Goal: Information Seeking & Learning: Learn about a topic

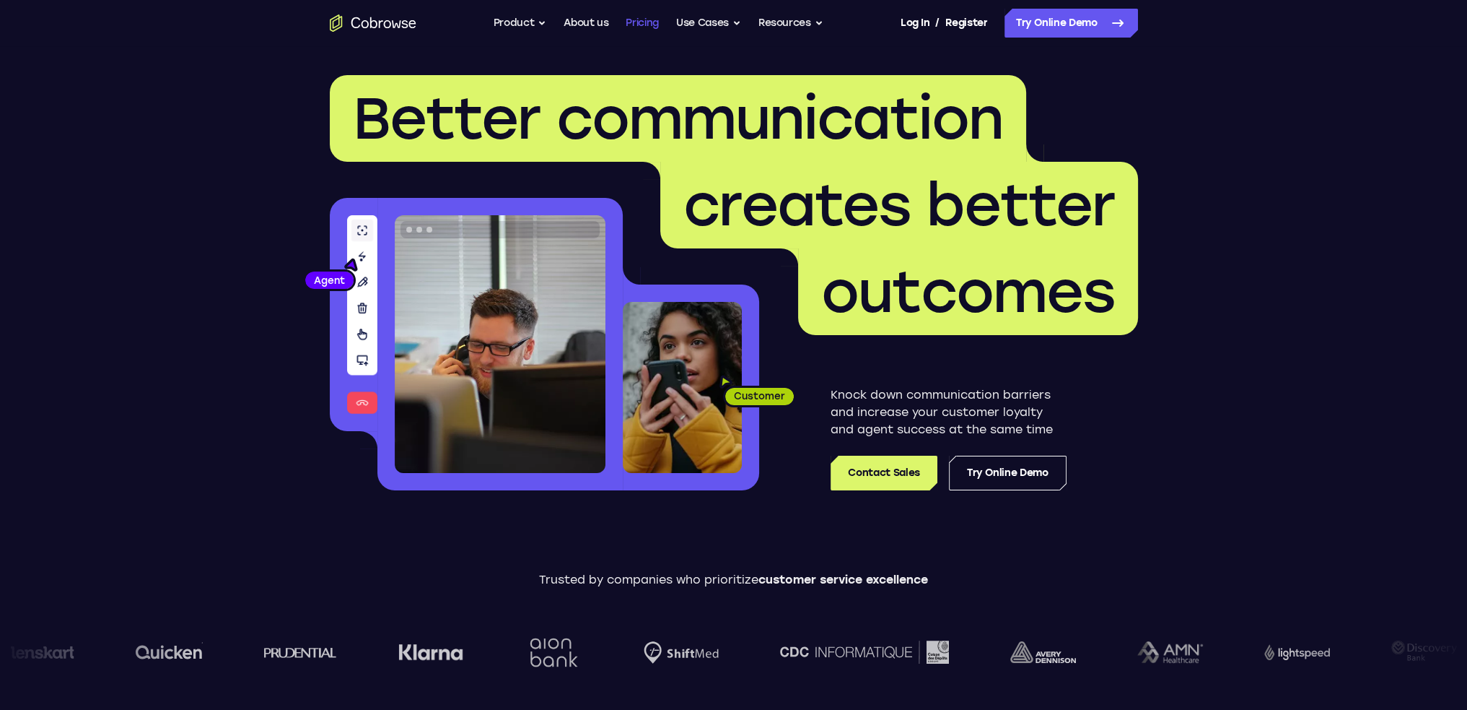
click at [650, 19] on link "Pricing" at bounding box center [642, 23] width 33 height 29
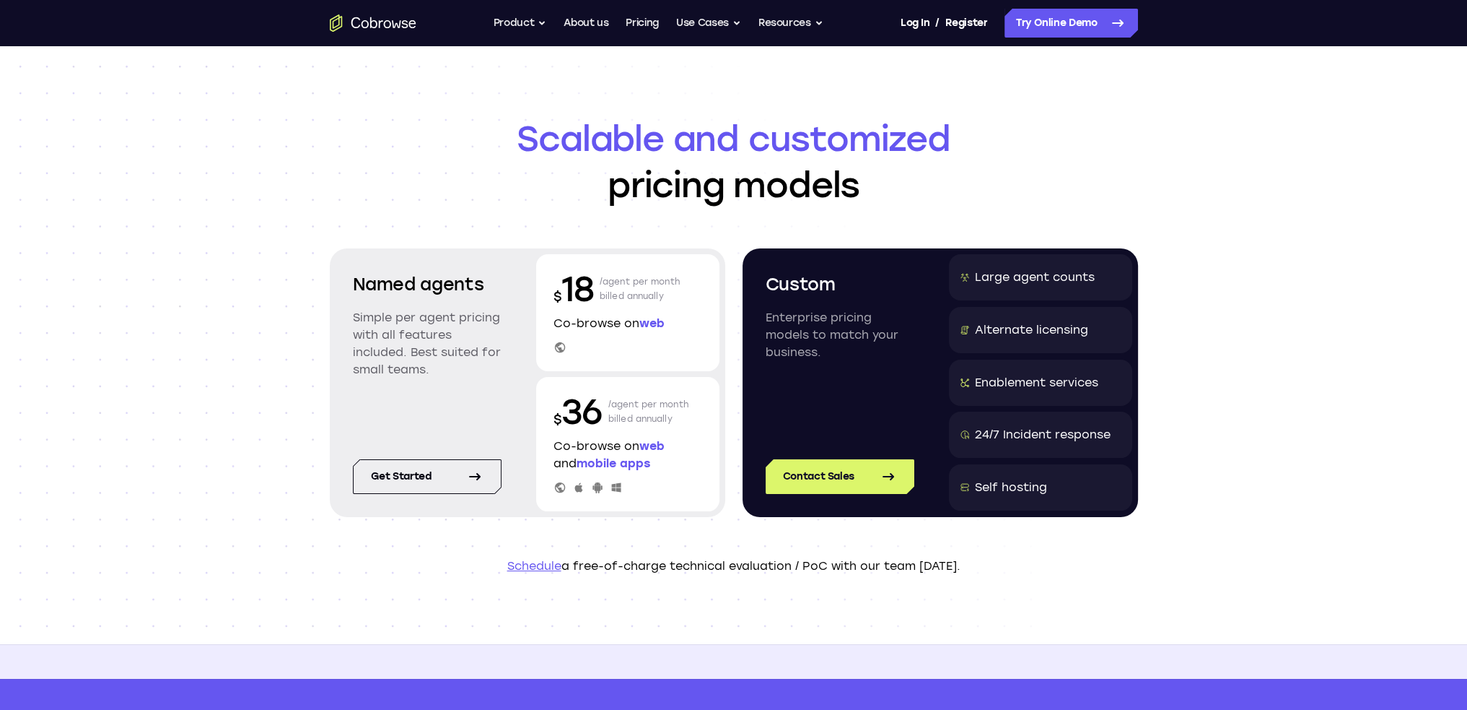
click at [445, 317] on p "Simple per agent pricing with all features included. Best suited for small team…" at bounding box center [427, 343] width 149 height 69
click at [650, 322] on span "web" at bounding box center [652, 323] width 25 height 14
click at [433, 471] on link "Get started" at bounding box center [427, 476] width 149 height 35
click at [787, 309] on p "Enterprise pricing models to match your business." at bounding box center [840, 335] width 149 height 52
click at [803, 326] on p "Enterprise pricing models to match your business." at bounding box center [840, 335] width 149 height 52
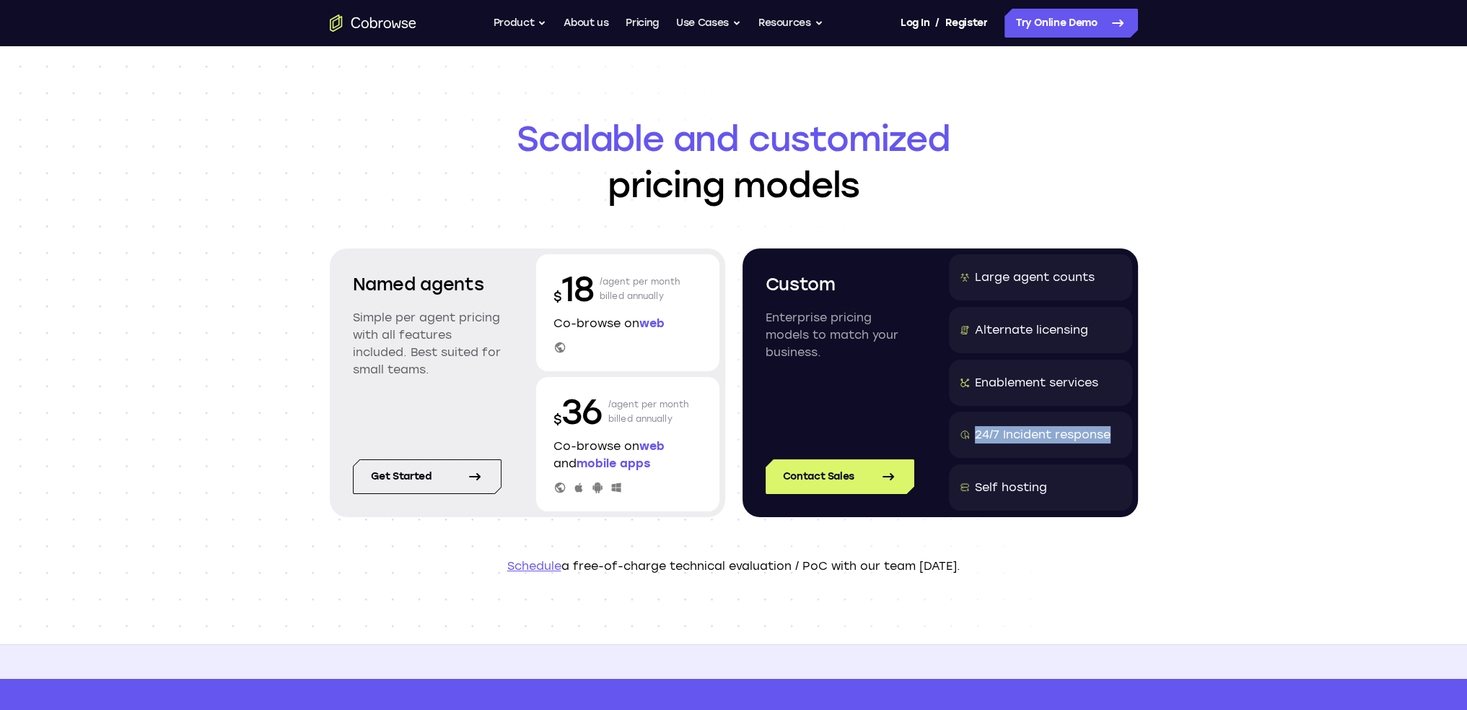
drag, startPoint x: 976, startPoint y: 432, endPoint x: 1107, endPoint y: 422, distance: 131.8
click at [1107, 422] on div "24/7 Incident response" at bounding box center [1040, 434] width 183 height 46
drag, startPoint x: 1103, startPoint y: 388, endPoint x: 925, endPoint y: 362, distance: 180.3
click at [925, 362] on div "Custom Enterprise pricing models to match your business. Contact Sales Large ag…" at bounding box center [941, 382] width 396 height 269
click at [1000, 315] on div "Alternate licensing" at bounding box center [1040, 330] width 183 height 46
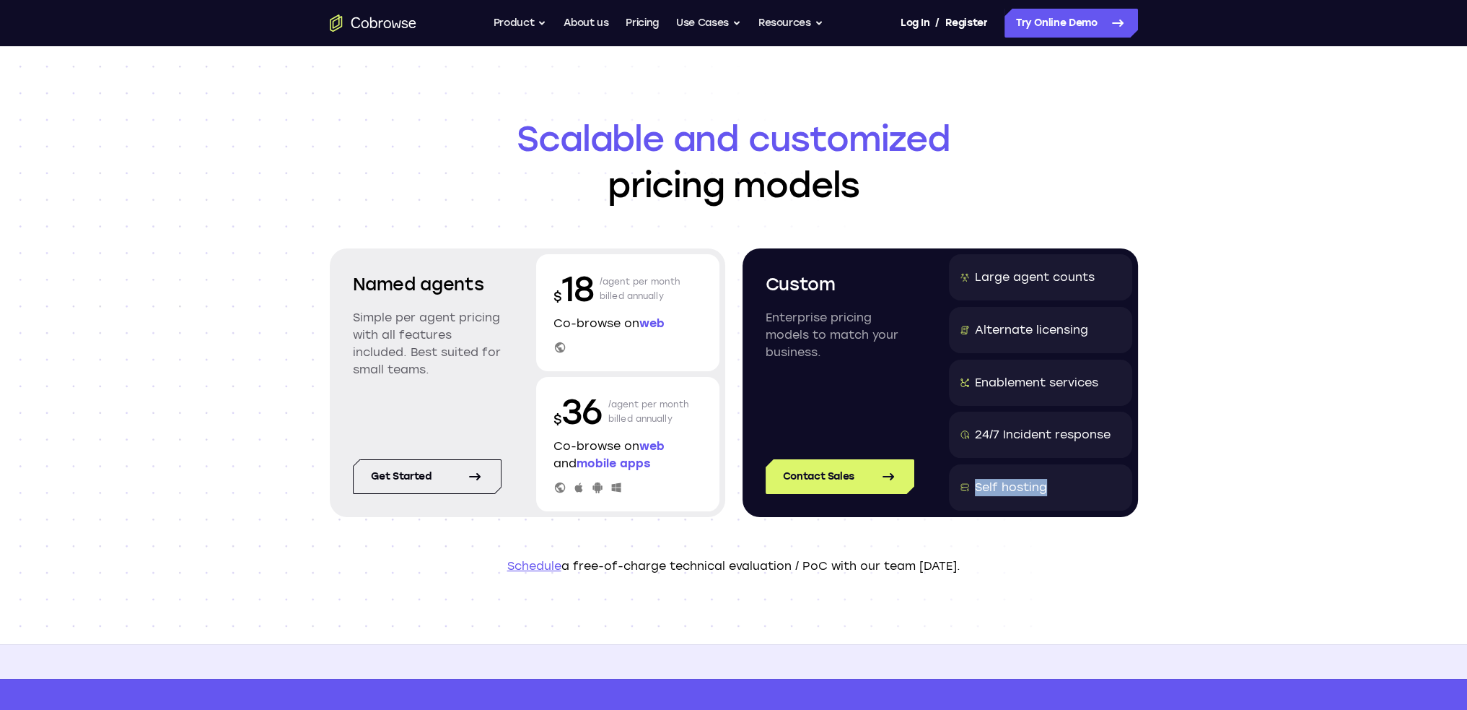
drag, startPoint x: 976, startPoint y: 481, endPoint x: 1065, endPoint y: 484, distance: 89.6
click at [1065, 484] on div "Self hosting" at bounding box center [1040, 487] width 183 height 46
click at [1036, 489] on div "Self hosting" at bounding box center [1011, 487] width 72 height 17
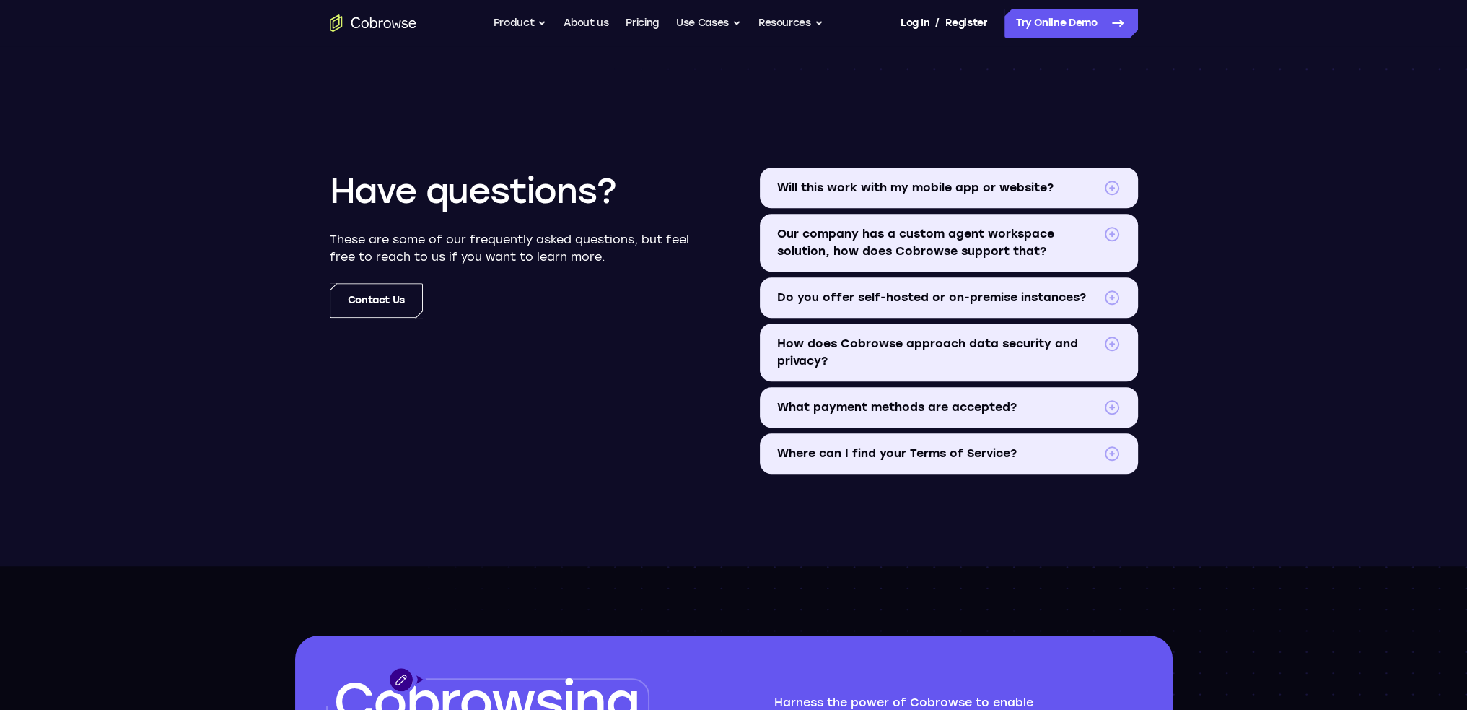
scroll to position [1636, 0]
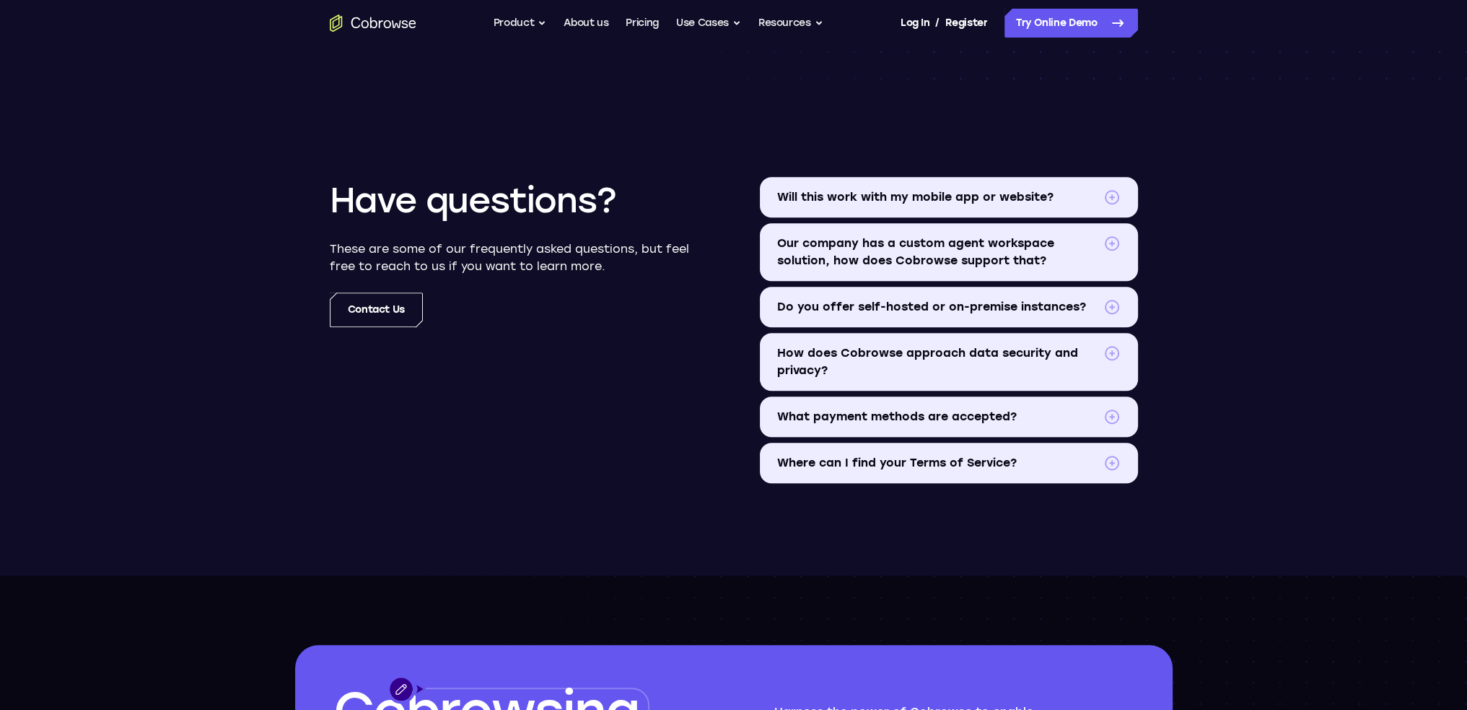
click at [915, 306] on span "Do you offer self-hosted or on-premise instances?" at bounding box center [937, 306] width 320 height 17
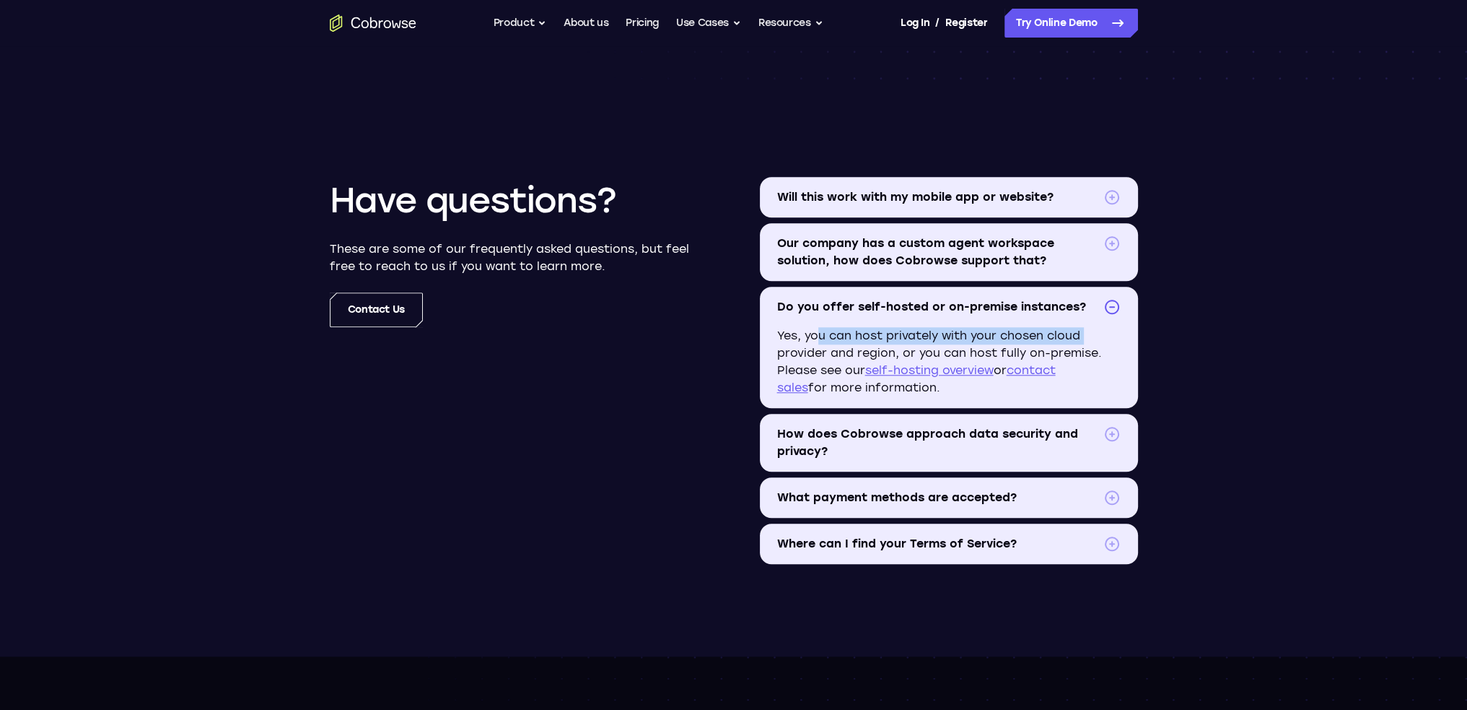
drag, startPoint x: 808, startPoint y: 331, endPoint x: 1094, endPoint y: 328, distance: 285.8
click at [1094, 328] on p "Yes, you can host privately with your chosen cloud provider and region, or you …" at bounding box center [949, 367] width 378 height 81
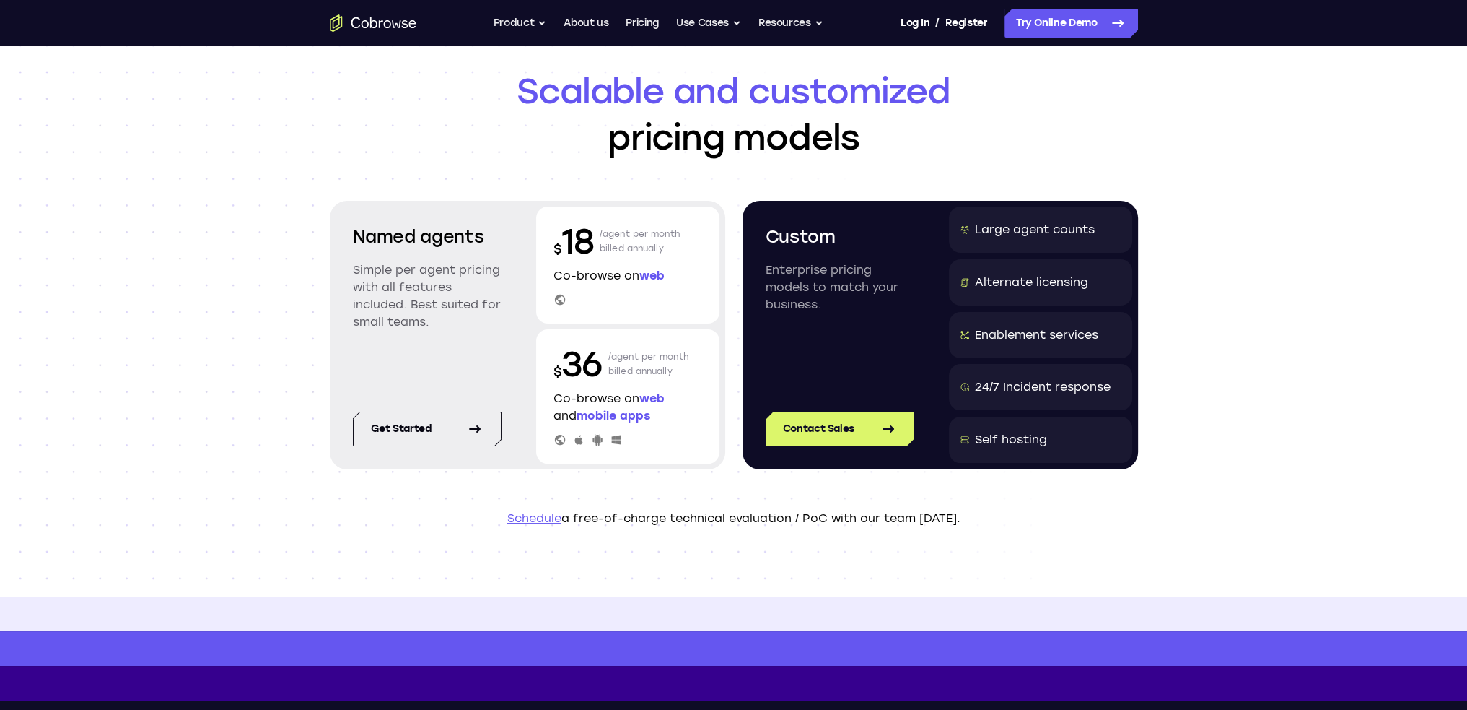
scroll to position [0, 0]
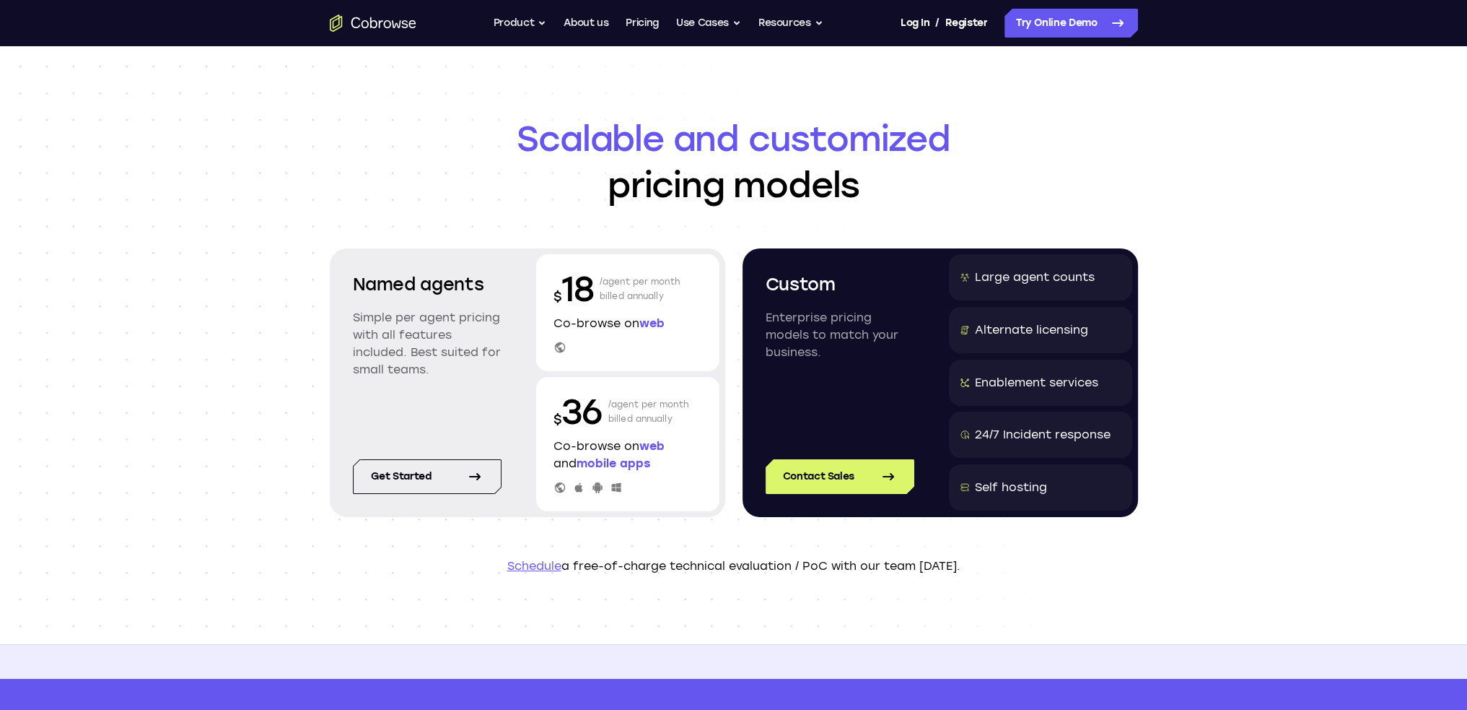
click at [579, 418] on p "$ 36" at bounding box center [578, 411] width 49 height 46
click at [644, 406] on p "/agent per month billed annually" at bounding box center [648, 411] width 81 height 46
click at [716, 151] on span "Scalable and customized" at bounding box center [734, 138] width 808 height 46
click at [713, 129] on span "Scalable and customized" at bounding box center [734, 138] width 808 height 46
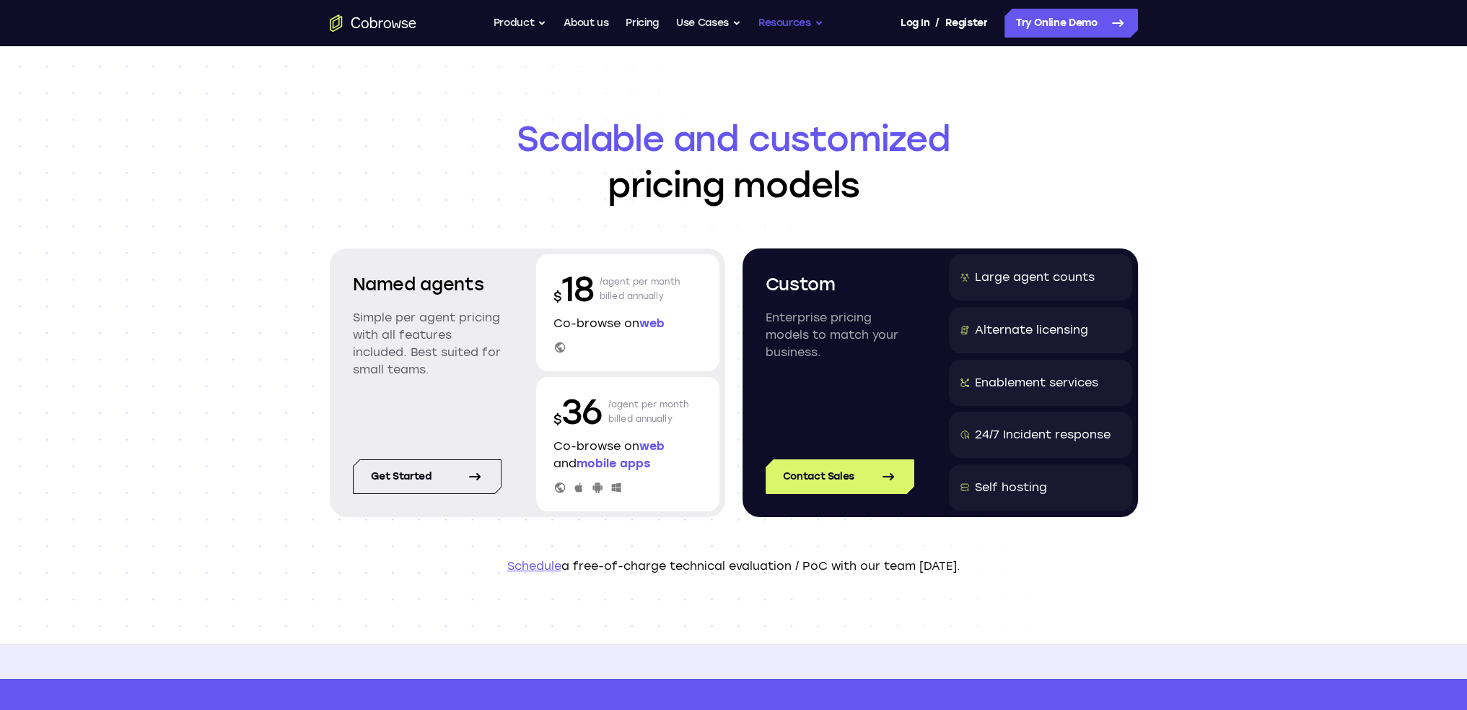
click at [764, 25] on button "Resources" at bounding box center [791, 23] width 65 height 29
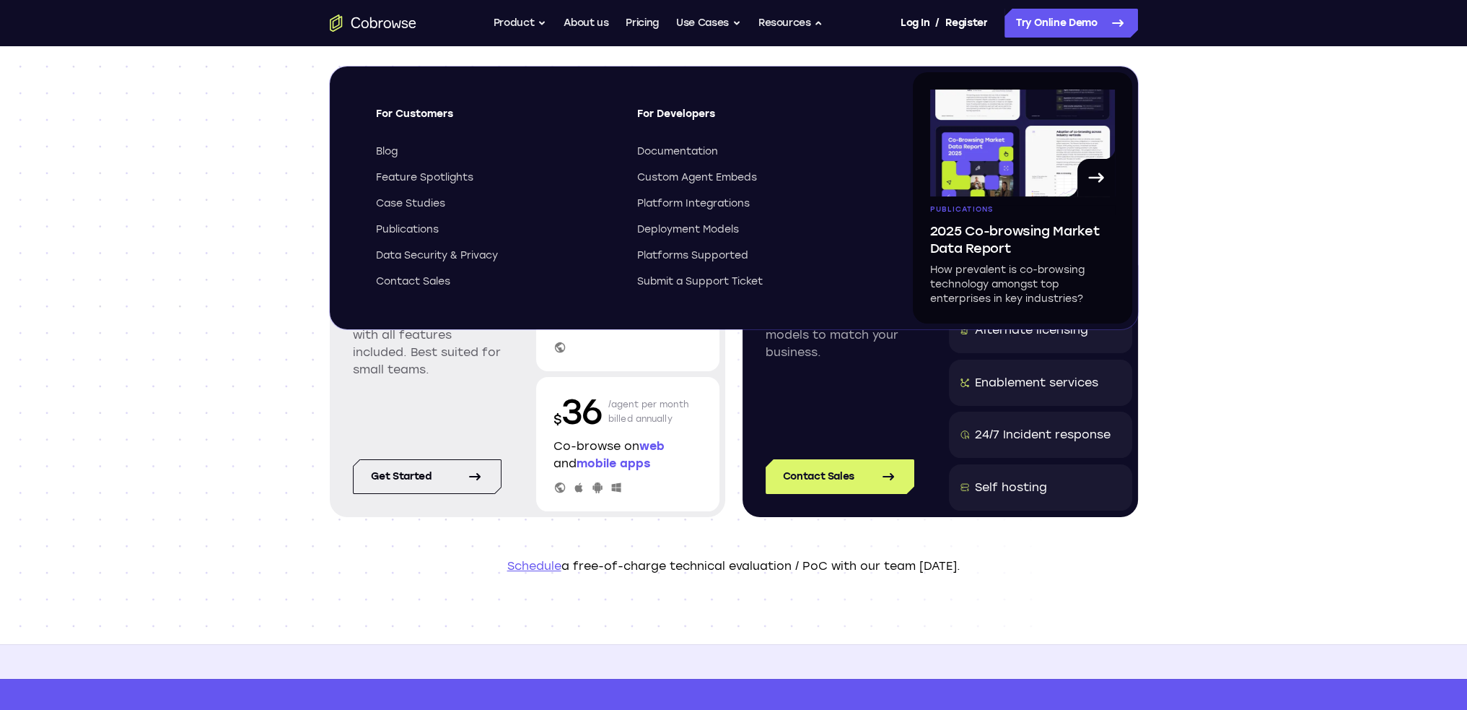
click at [1236, 214] on div "Scalable and customized pricing models Named agents Simple per agent pricing wi…" at bounding box center [733, 345] width 1467 height 598
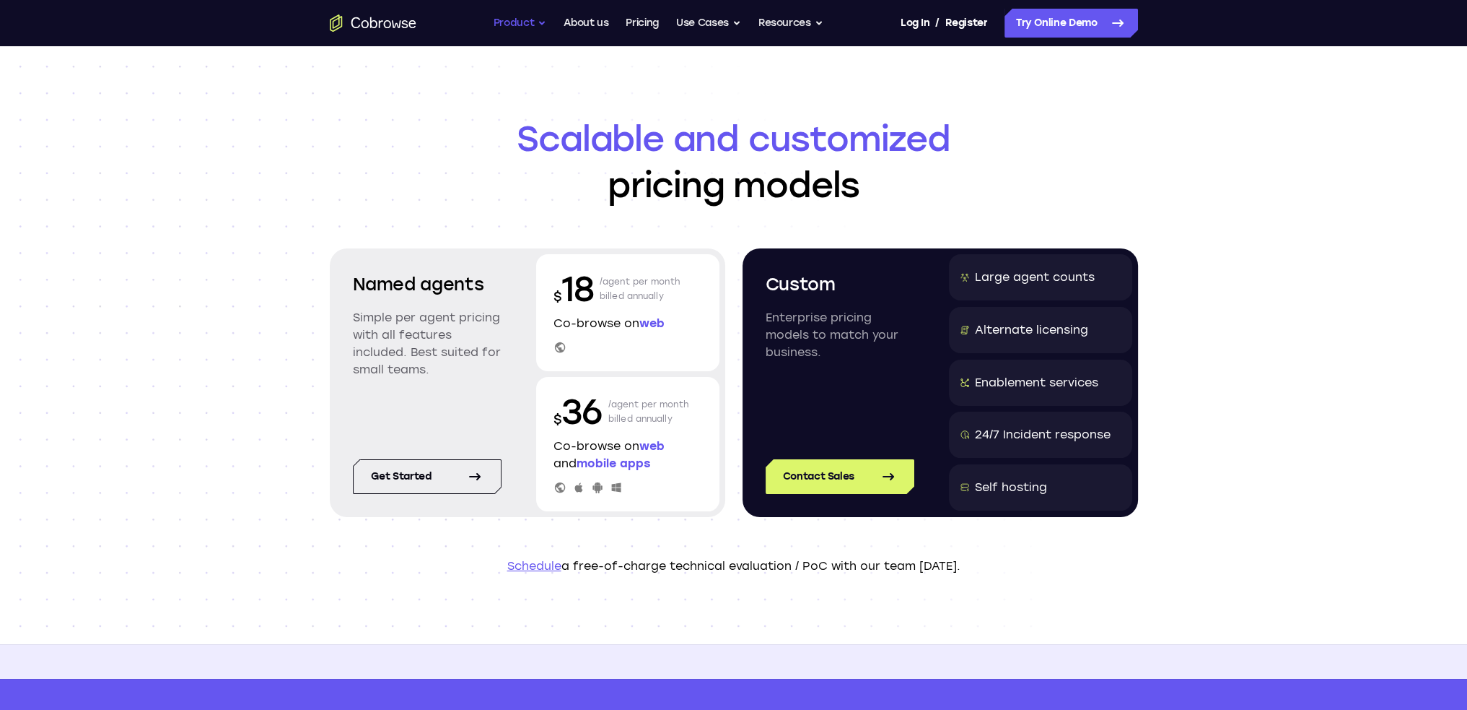
click at [538, 21] on button "Product" at bounding box center [520, 23] width 53 height 29
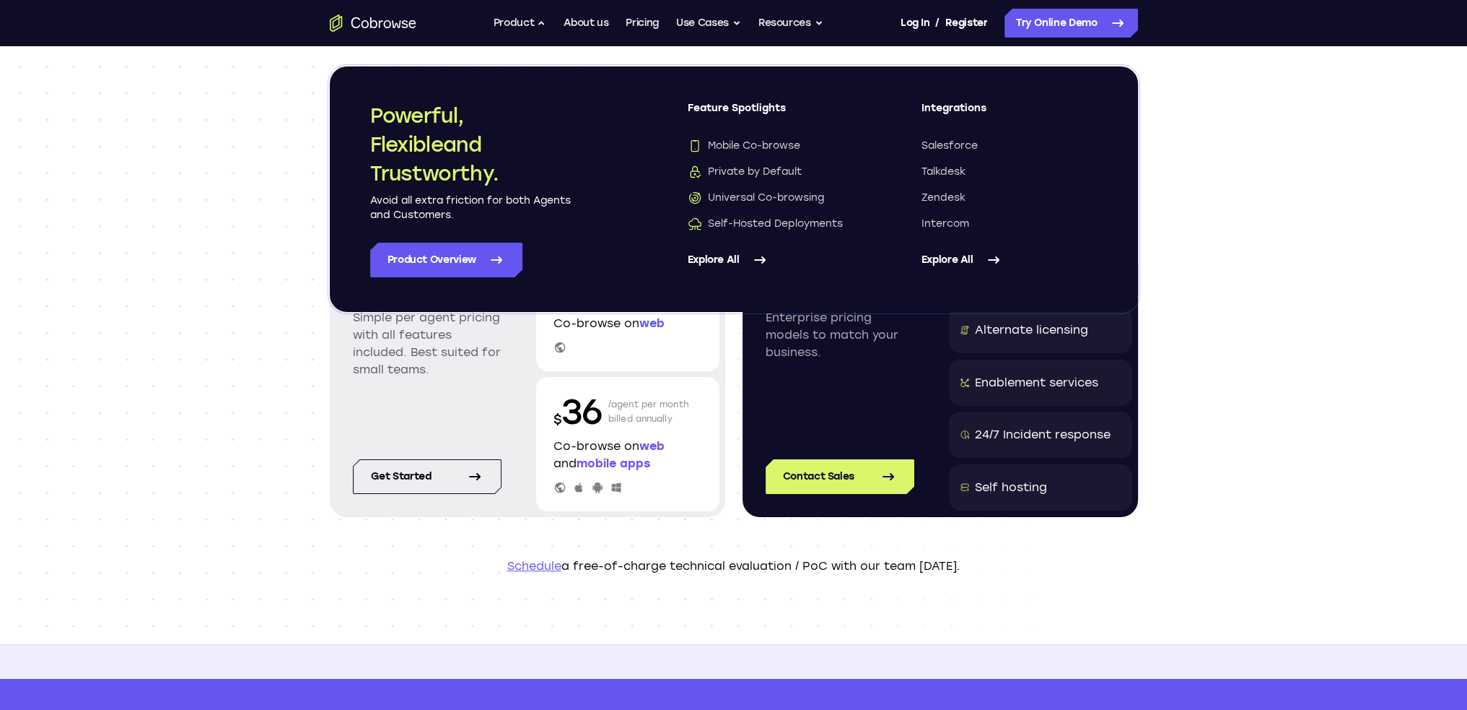
click at [487, 338] on p "Simple per agent pricing with all features included. Best suited for small team…" at bounding box center [427, 343] width 149 height 69
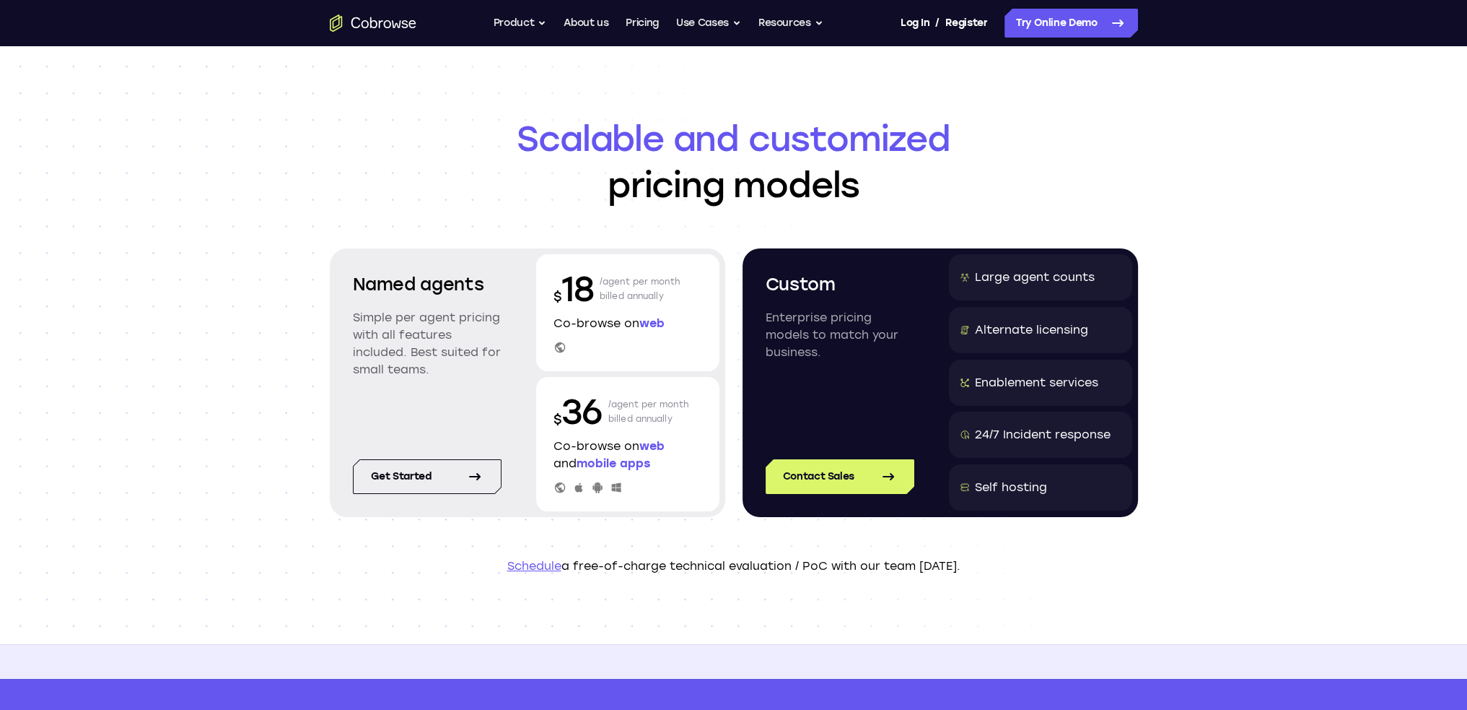
click at [1022, 480] on div "Self hosting" at bounding box center [1011, 487] width 72 height 17
click at [525, 26] on button "Product" at bounding box center [520, 23] width 53 height 29
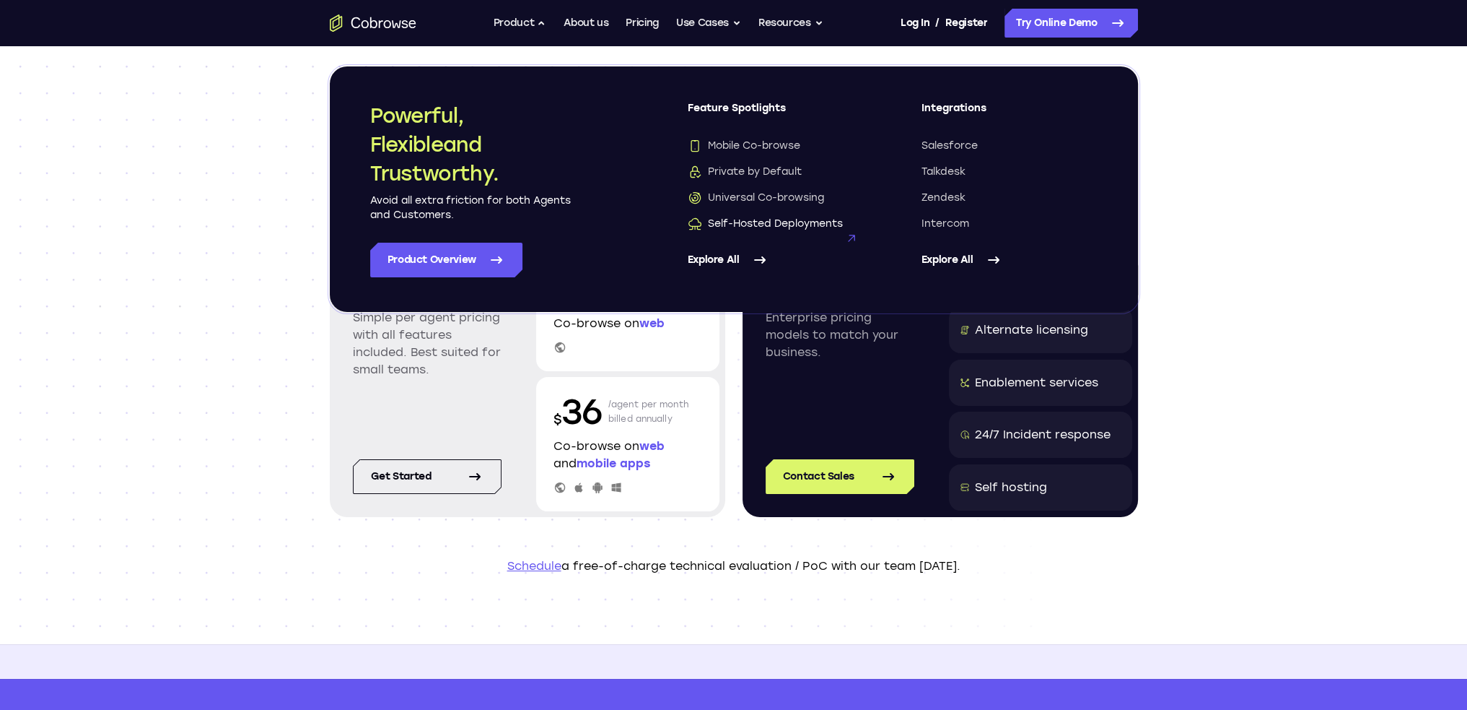
click at [759, 224] on span "Self-Hosted Deployments" at bounding box center [765, 224] width 155 height 14
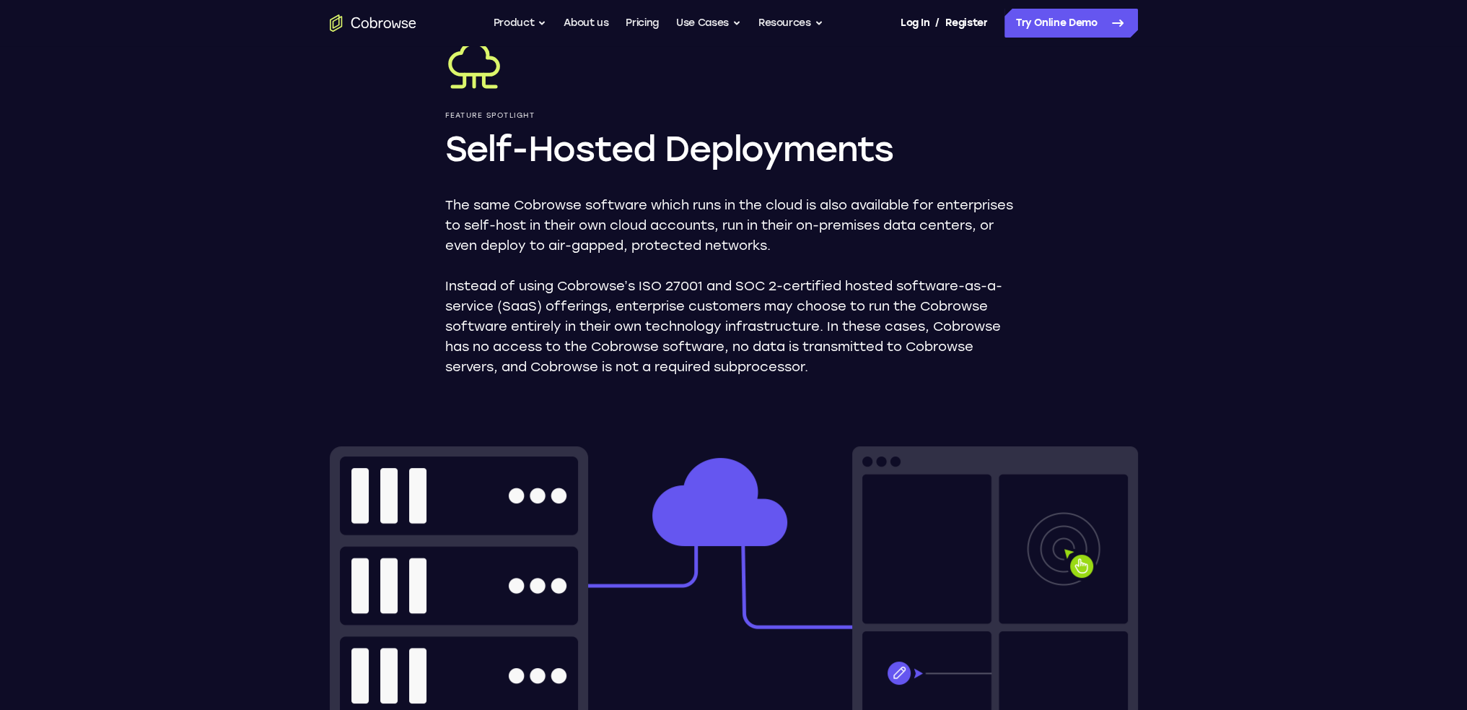
scroll to position [96, 0]
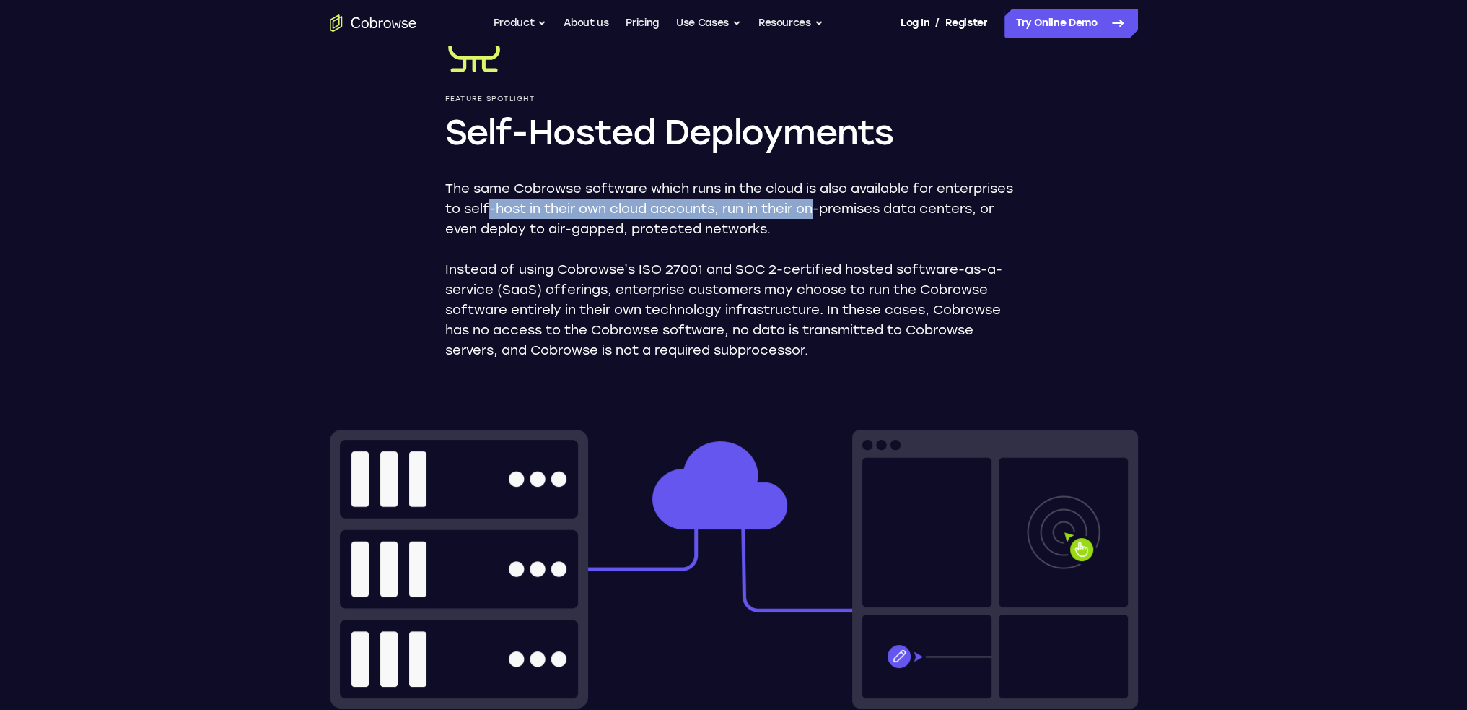
drag, startPoint x: 492, startPoint y: 208, endPoint x: 817, endPoint y: 204, distance: 325.5
click at [817, 204] on p "The same Cobrowse software which runs in the cloud is also available for enterp…" at bounding box center [733, 208] width 577 height 61
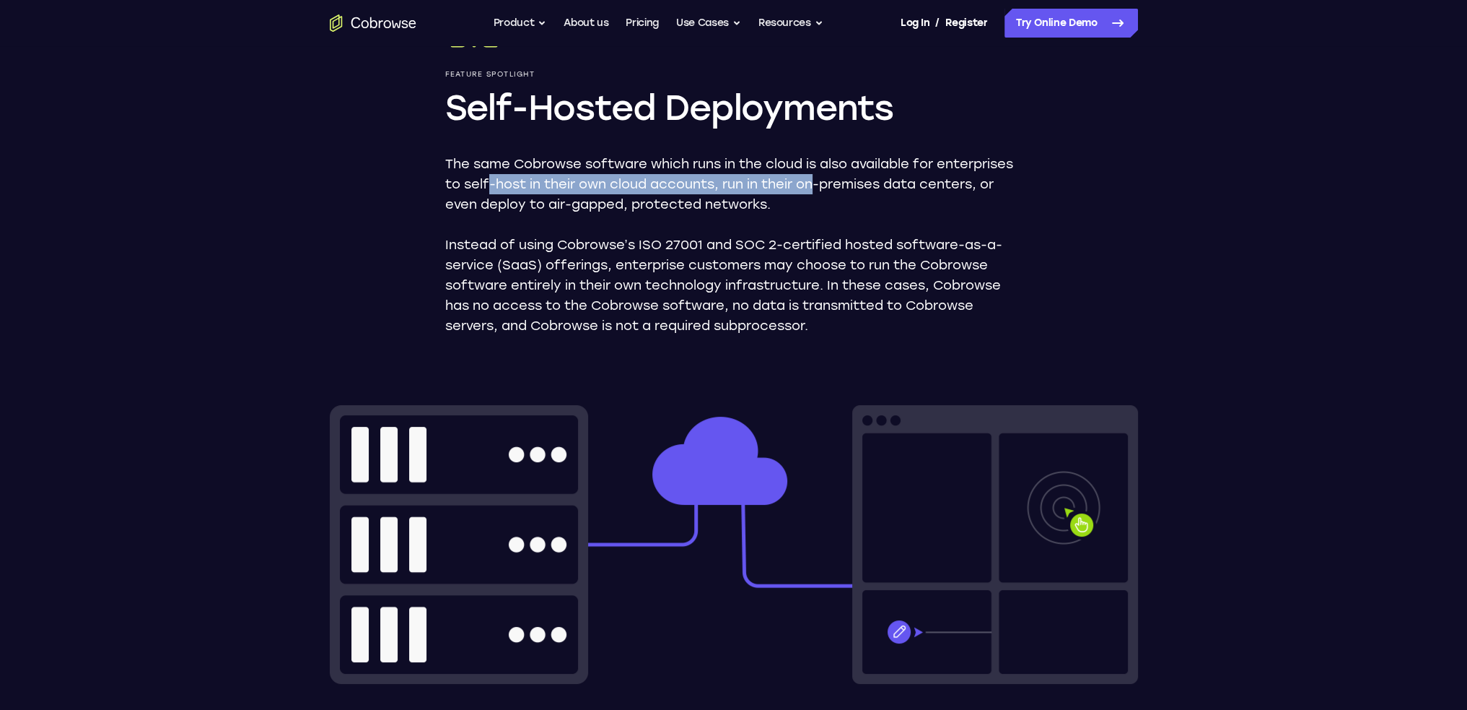
scroll to position [144, 0]
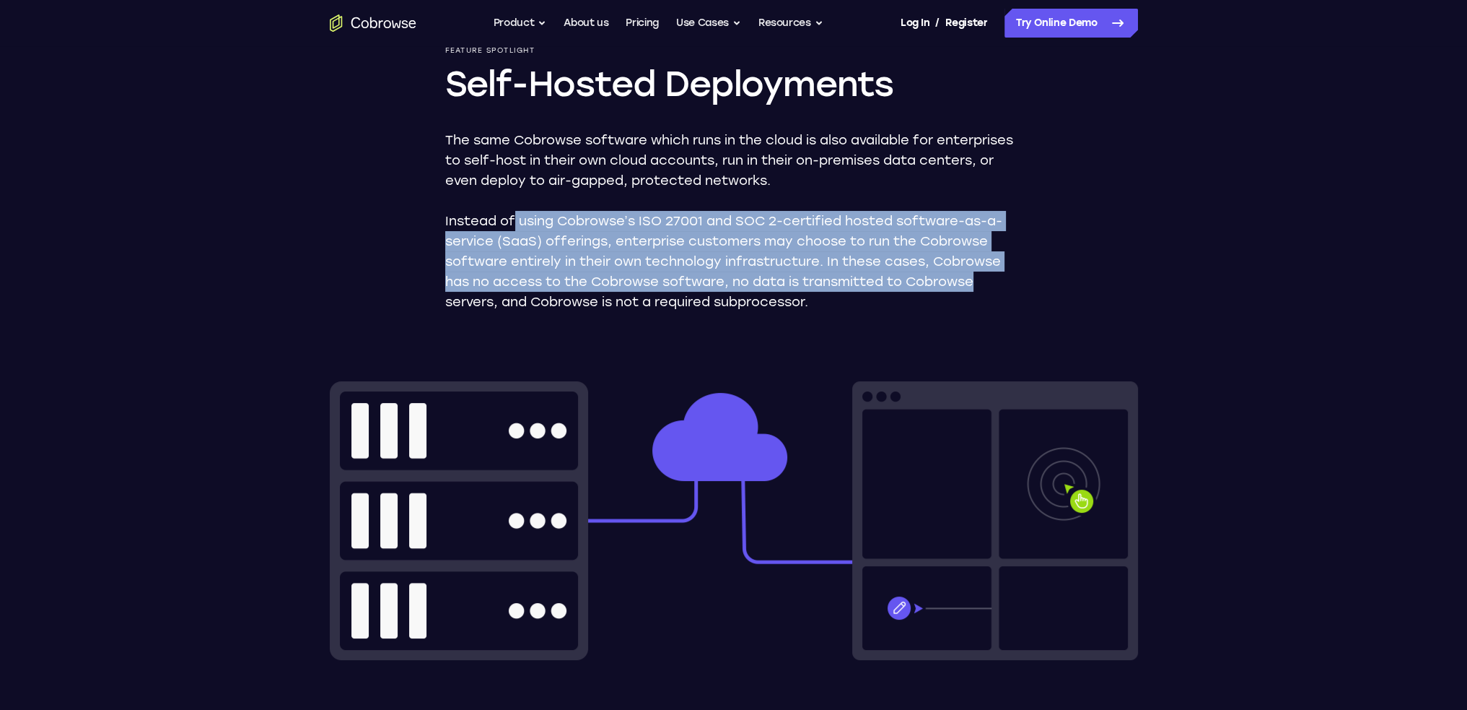
drag, startPoint x: 516, startPoint y: 220, endPoint x: 1013, endPoint y: 232, distance: 497.4
click at [1065, 266] on div "Feature Spotlight Self-Hosted Deployments The same Cobrowse software which runs…" at bounding box center [734, 530] width 924 height 1257
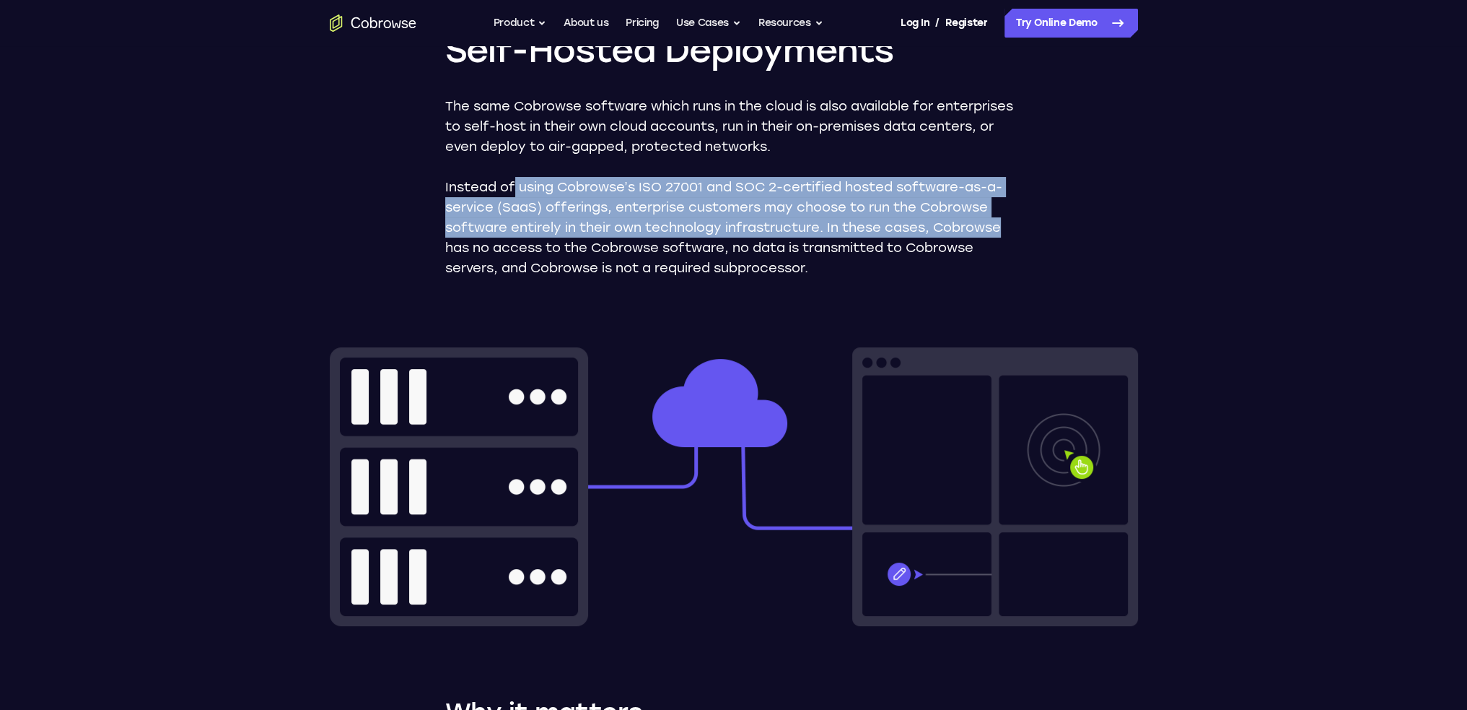
scroll to position [192, 0]
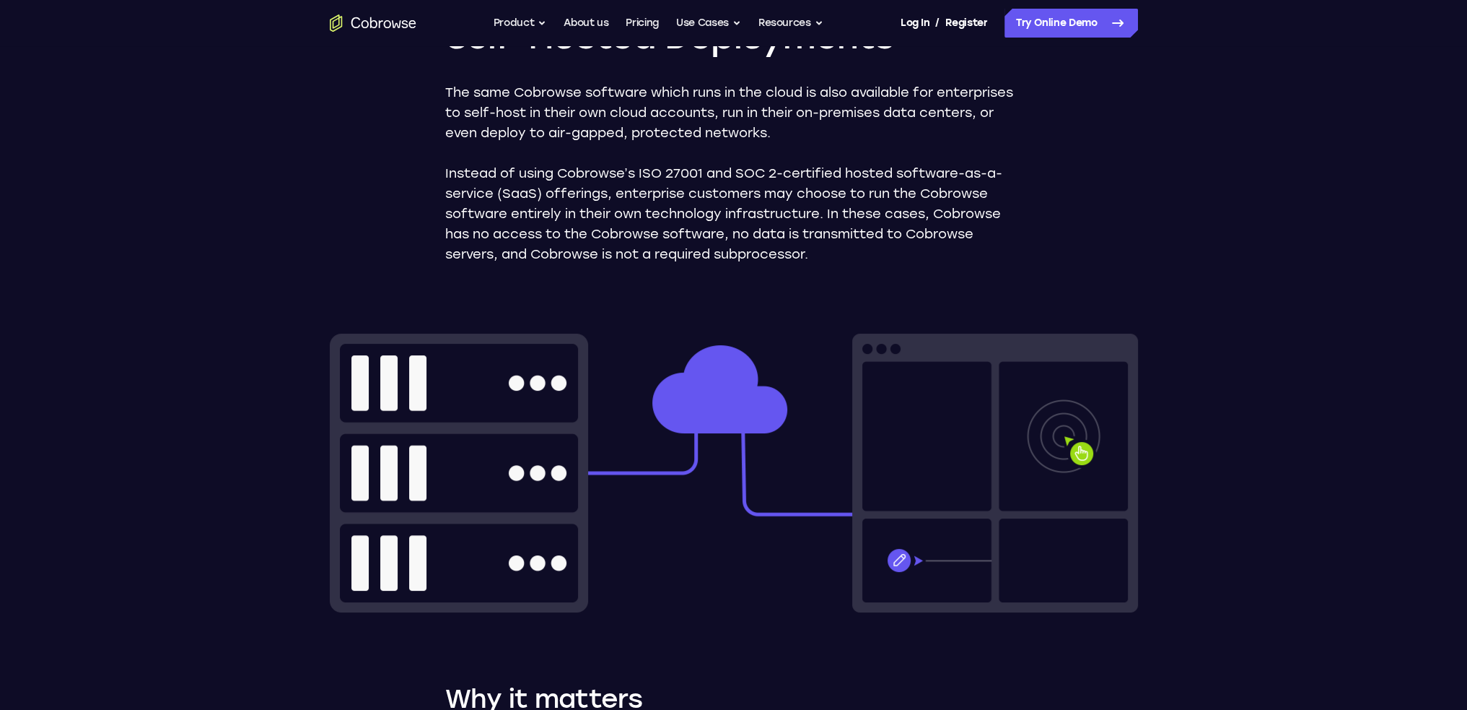
click at [565, 240] on p "Instead of using Cobrowse’s ISO 27001 and SOC 2-certified hosted software-as-a-…" at bounding box center [733, 213] width 577 height 101
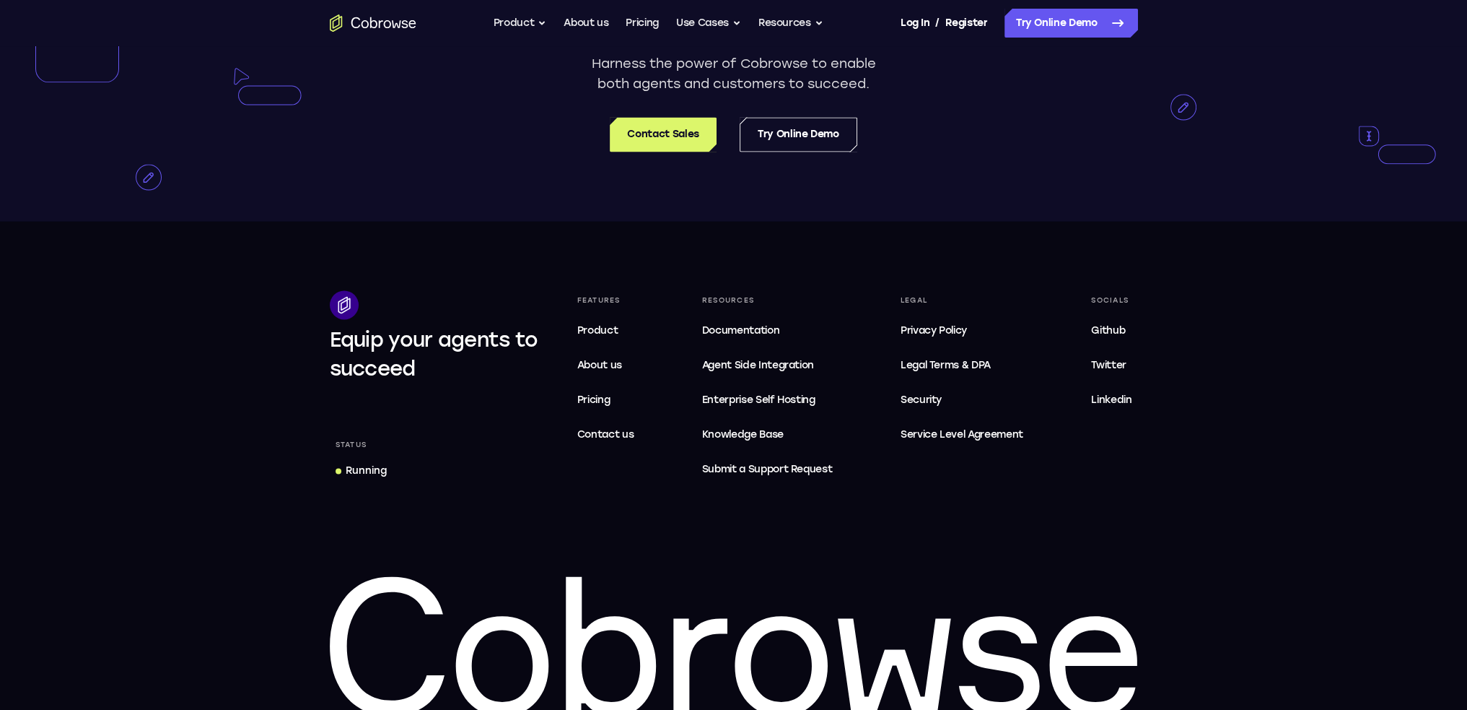
scroll to position [2723, 0]
